Goal: Information Seeking & Learning: Find specific fact

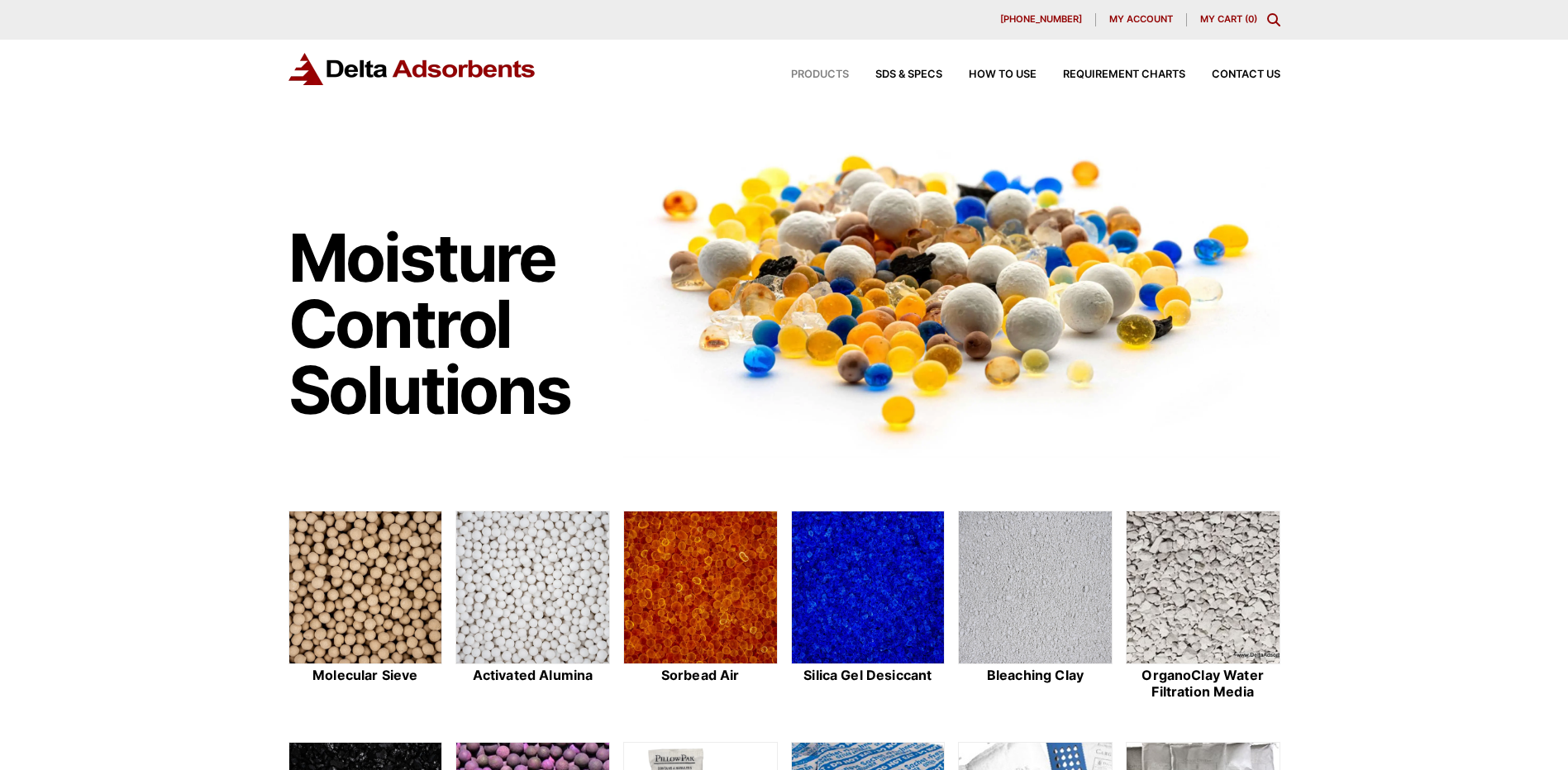
click at [818, 74] on span "Products" at bounding box center [820, 74] width 58 height 10
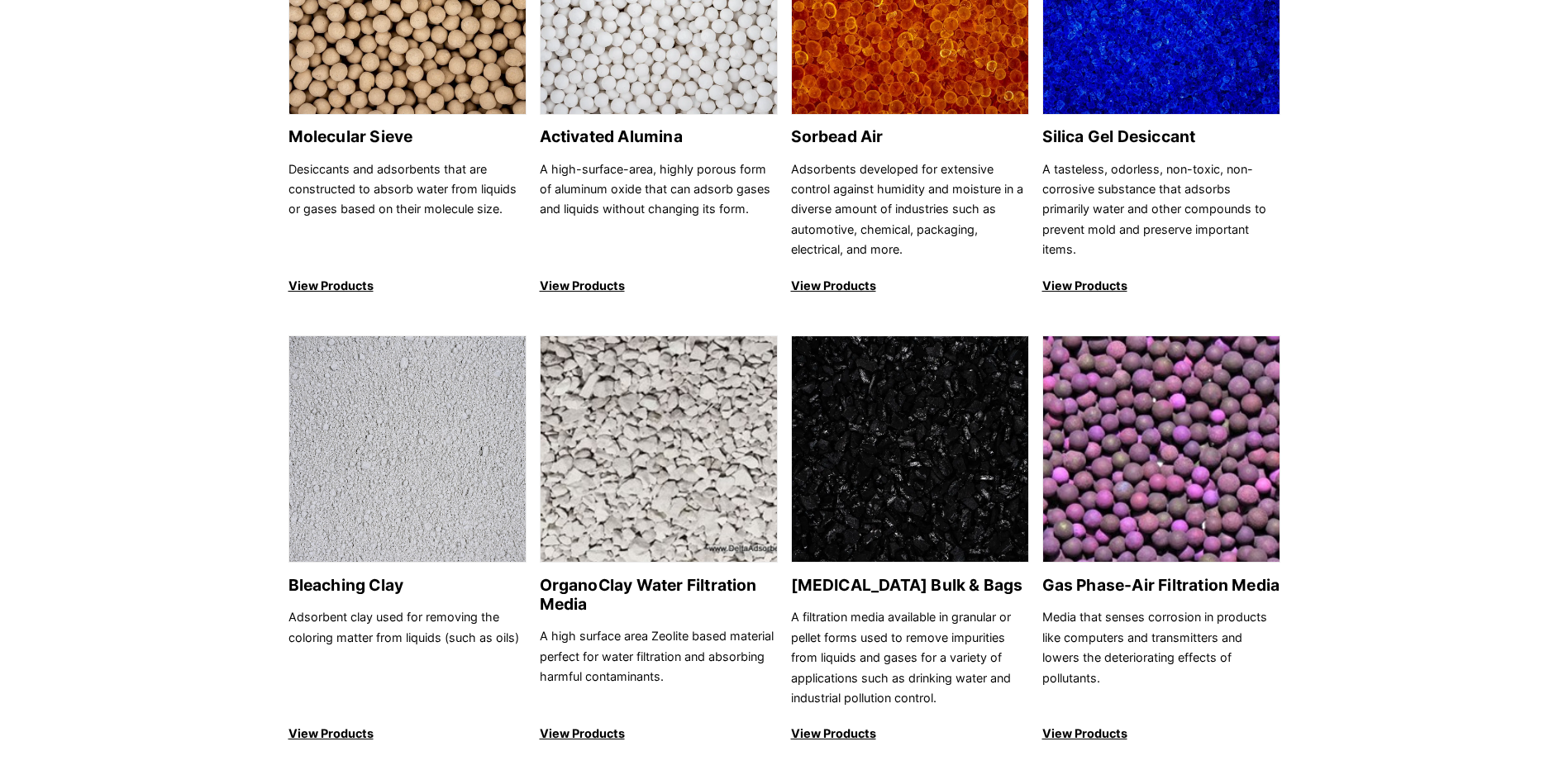
scroll to position [330, 0]
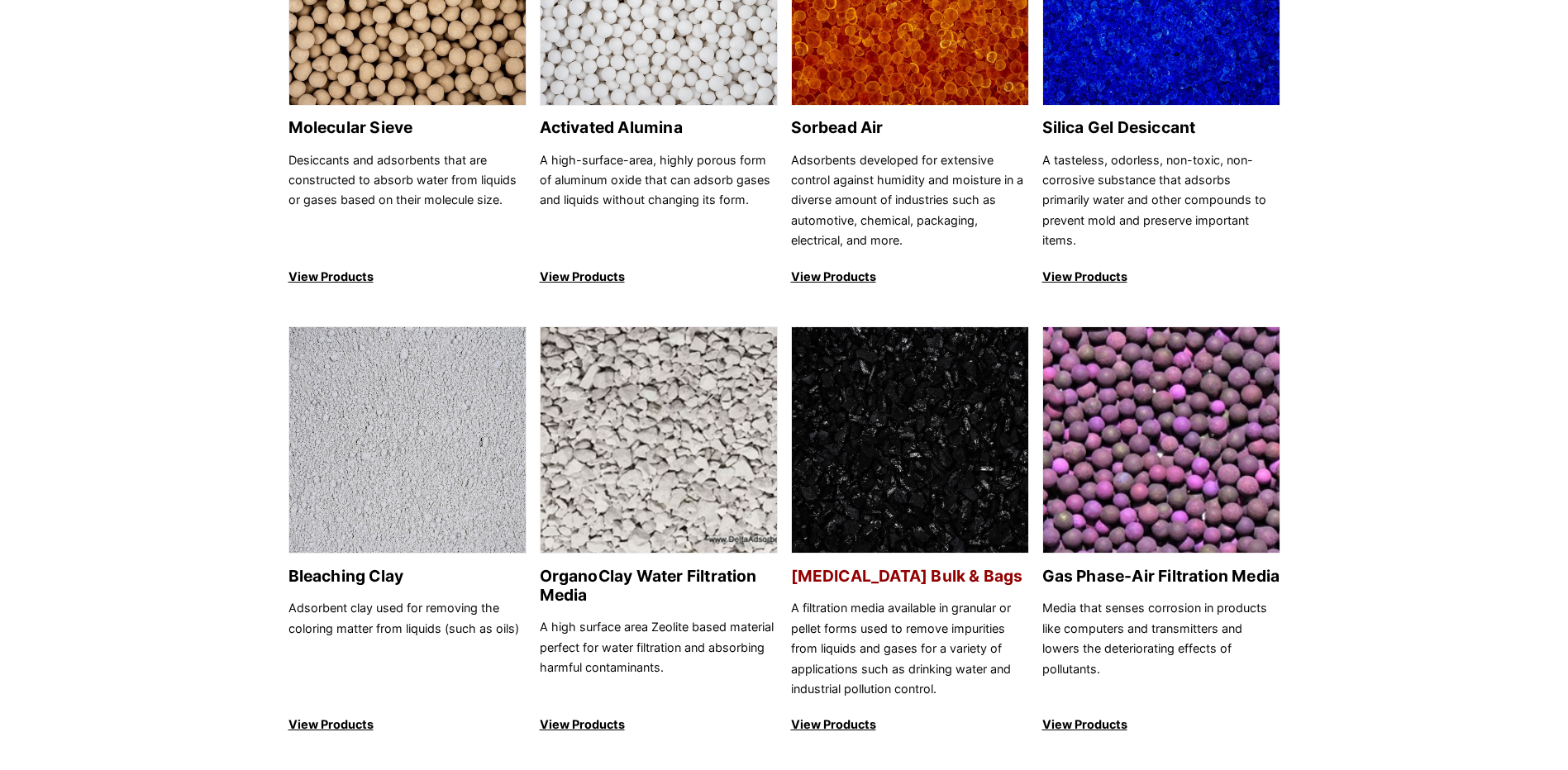
click at [918, 469] on img at bounding box center [910, 441] width 237 height 227
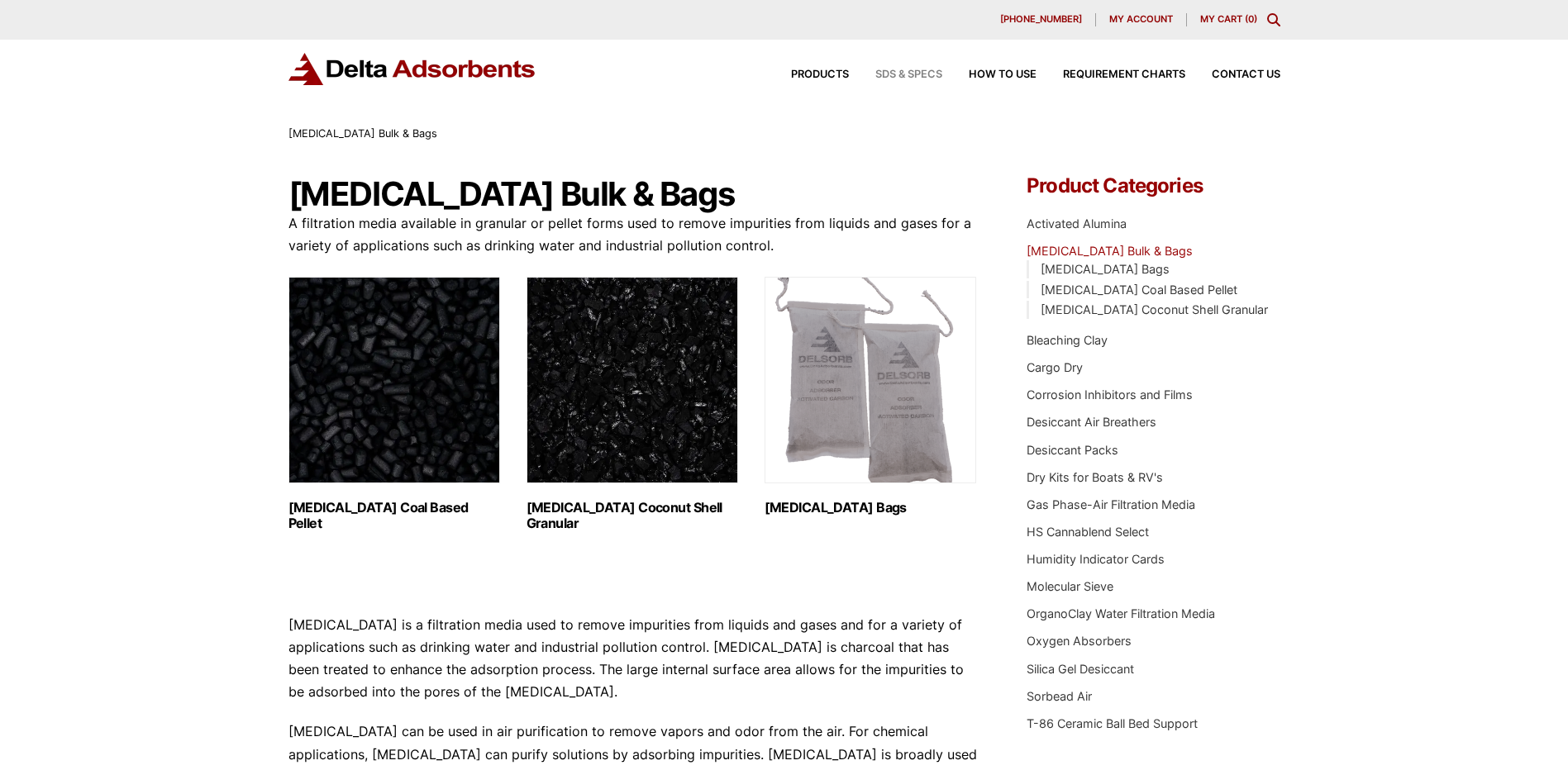
click at [925, 79] on span "SDS & SPECS" at bounding box center [909, 74] width 67 height 10
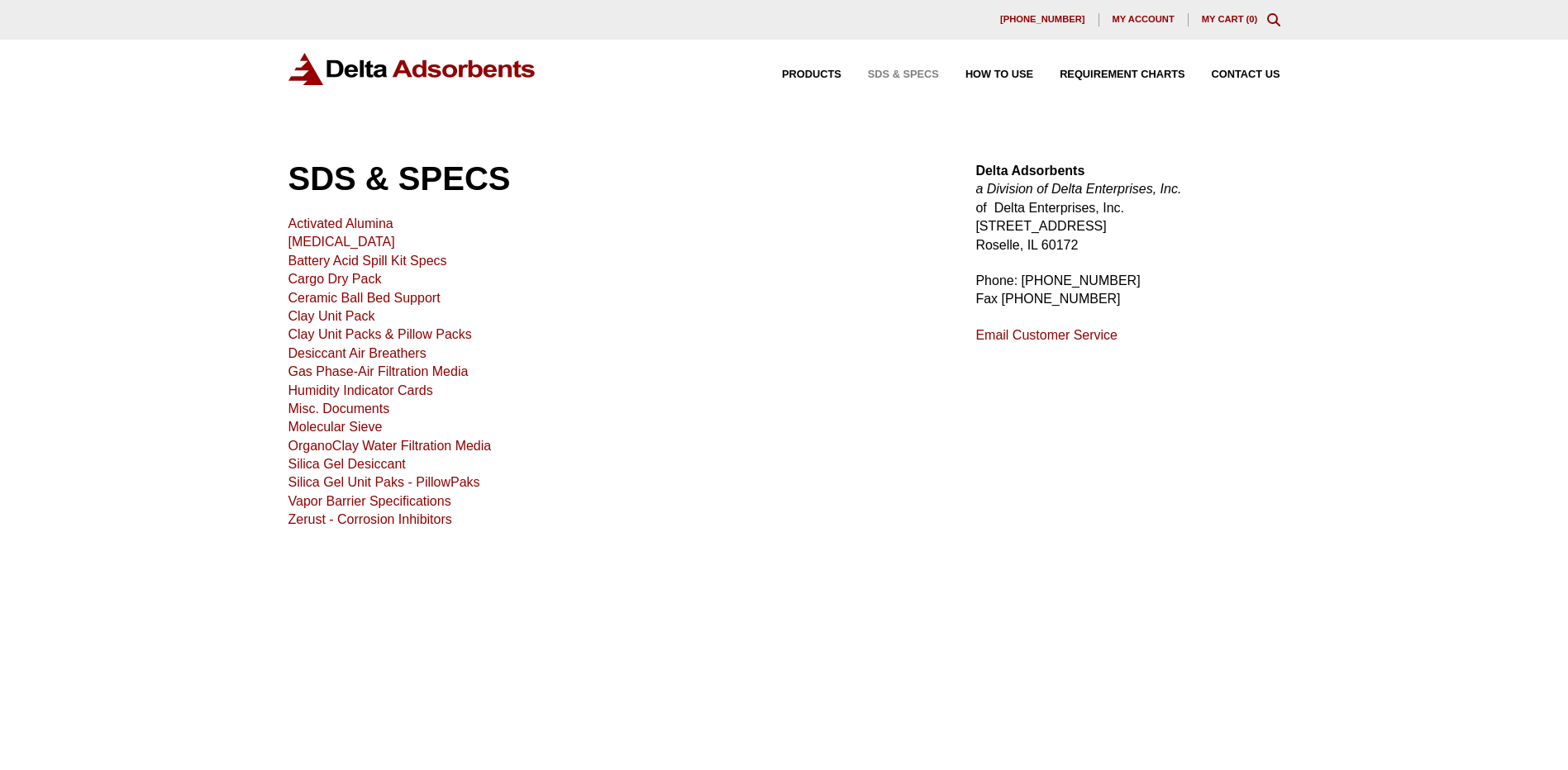
click at [380, 240] on link "[MEDICAL_DATA]" at bounding box center [342, 241] width 107 height 14
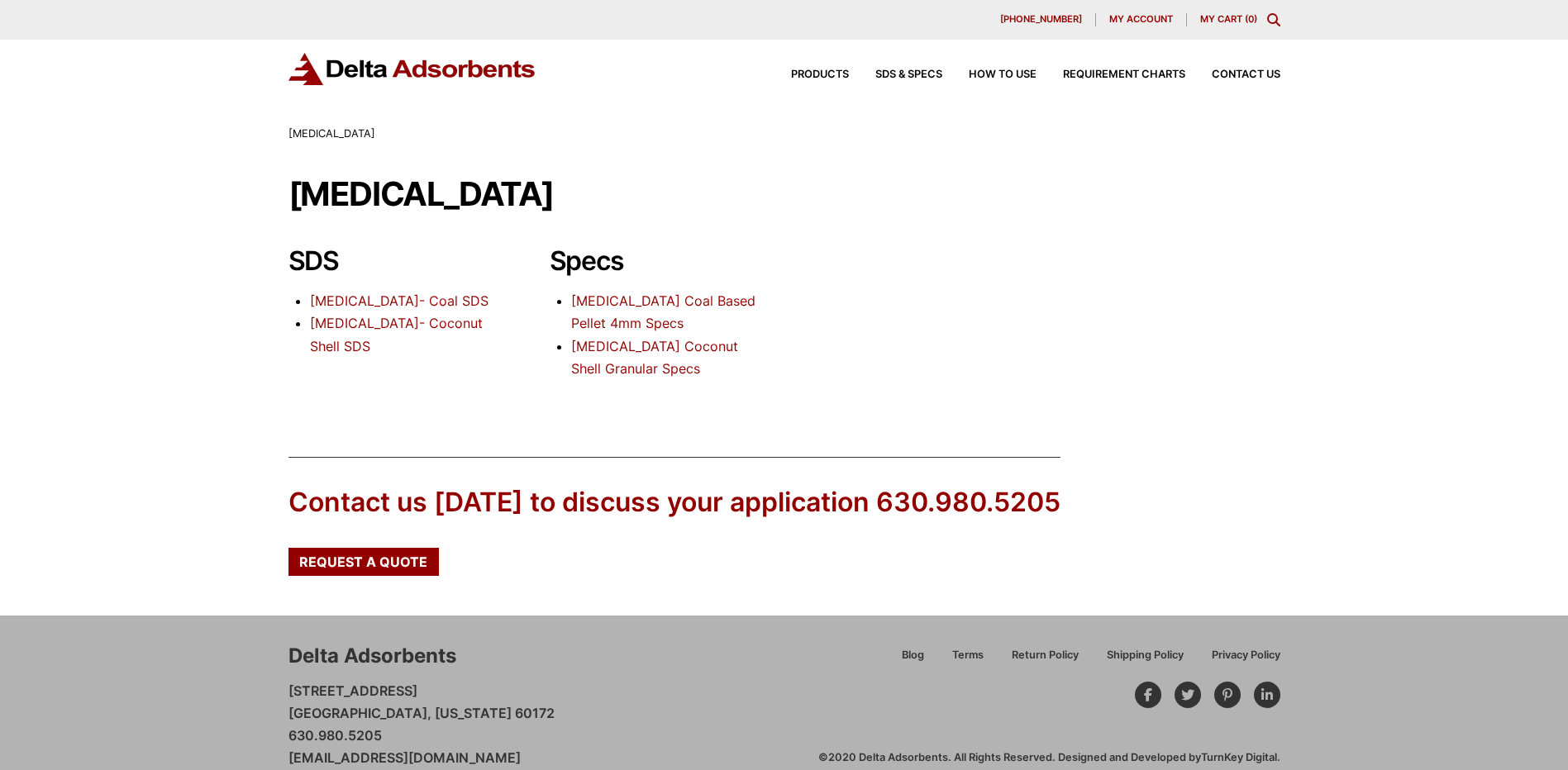
click at [455, 303] on link "[MEDICAL_DATA]- Coal SDS" at bounding box center [399, 301] width 179 height 17
click at [449, 322] on link "[MEDICAL_DATA]- Coconut Shell SDS" at bounding box center [396, 334] width 173 height 39
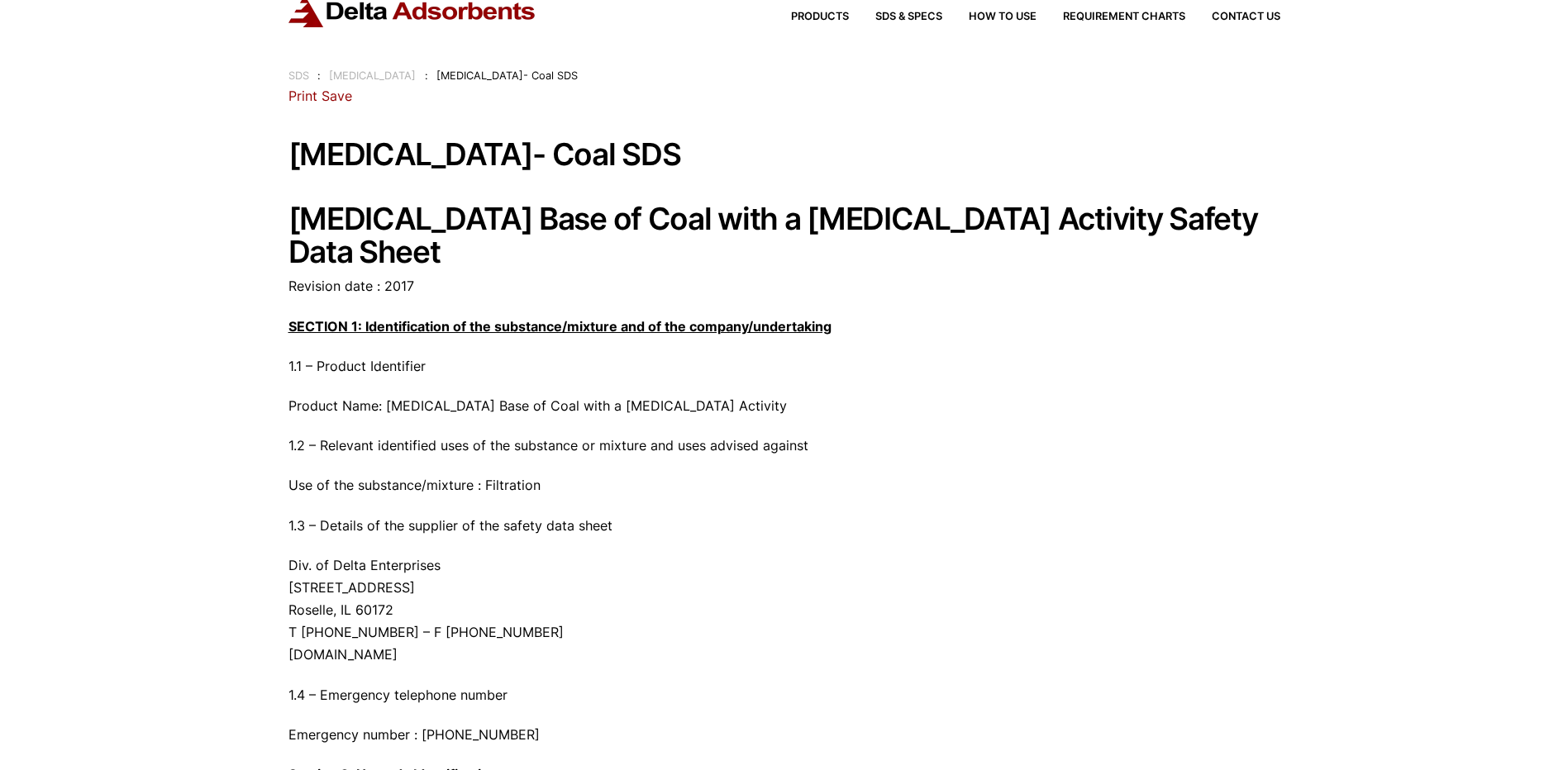
scroll to position [51, 0]
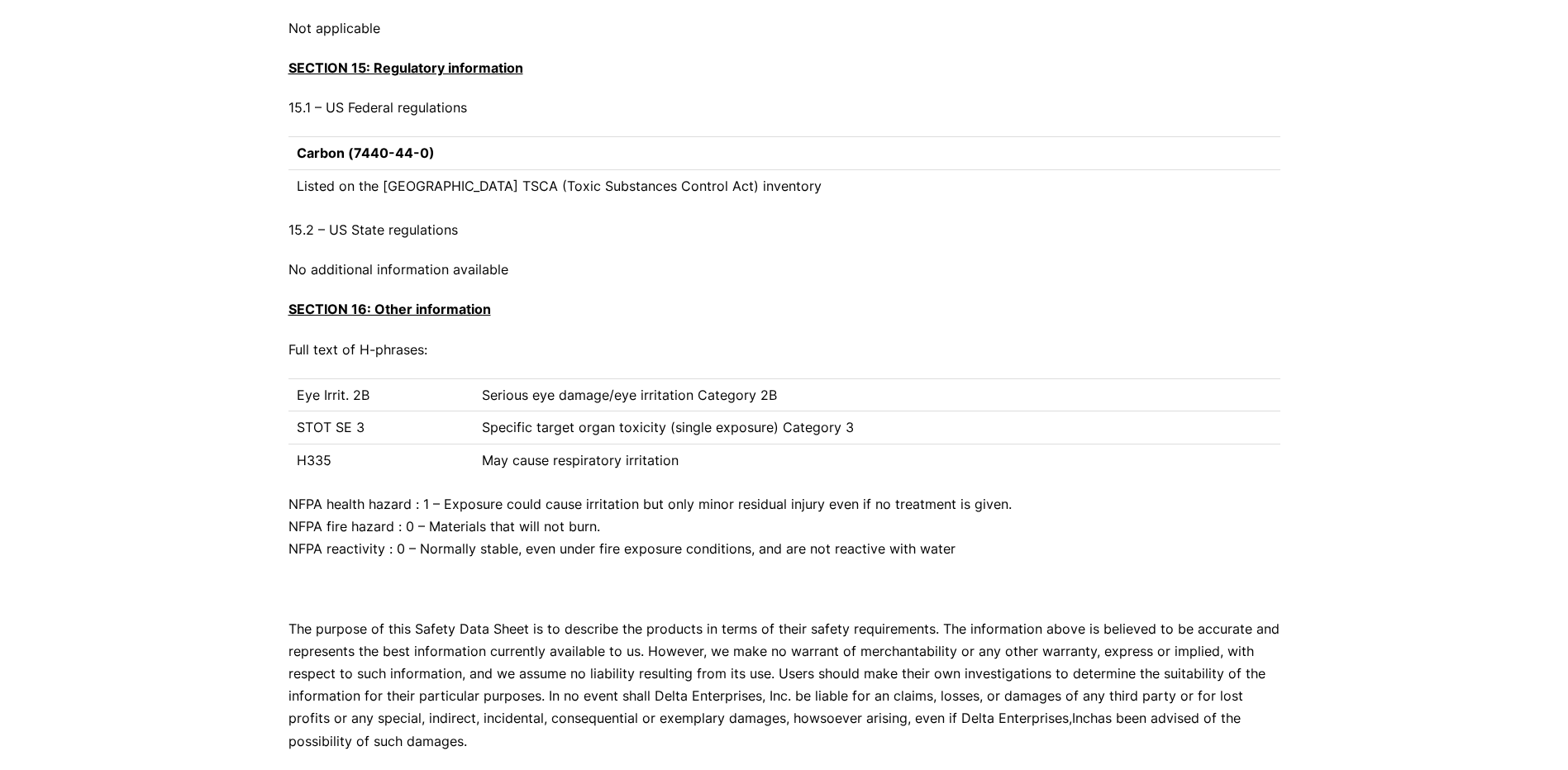
scroll to position [6413, 0]
